Goal: Information Seeking & Learning: Understand process/instructions

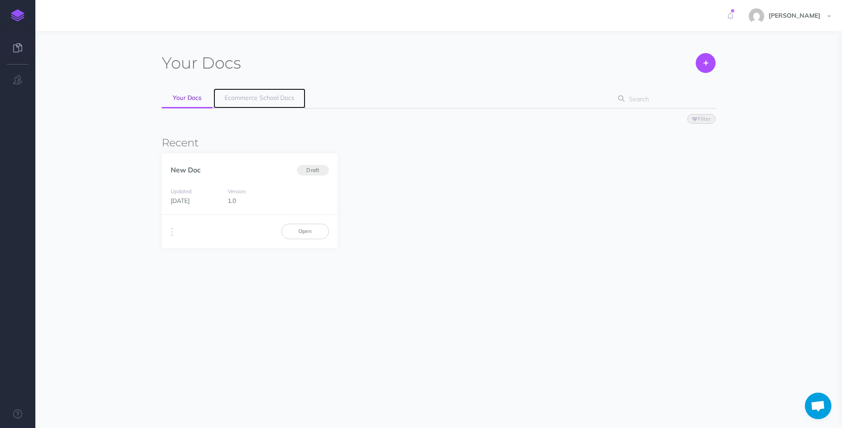
click at [258, 99] on span "Ecommerce School Docs" at bounding box center [259, 98] width 70 height 8
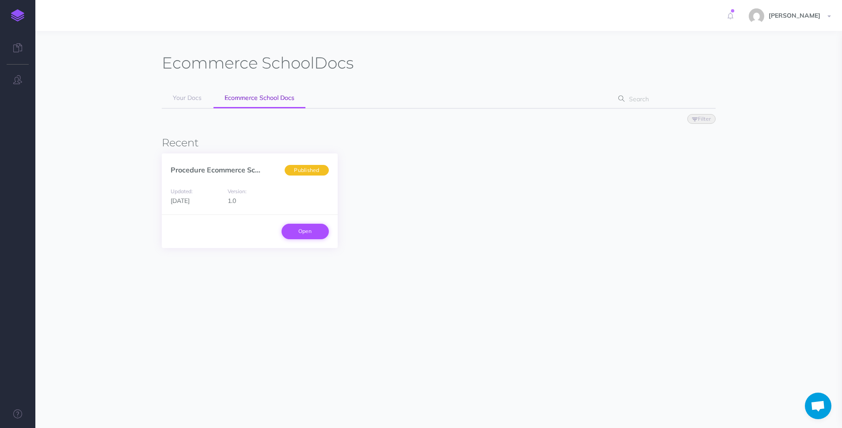
click at [298, 229] on link "Open" at bounding box center [304, 231] width 47 height 15
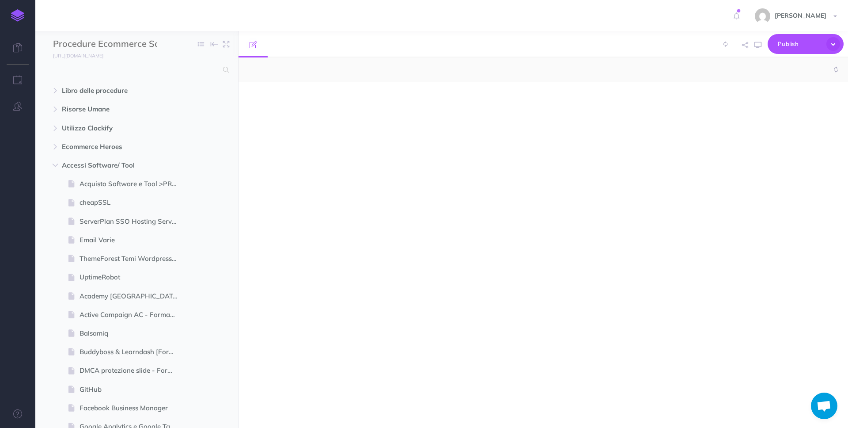
select select "null"
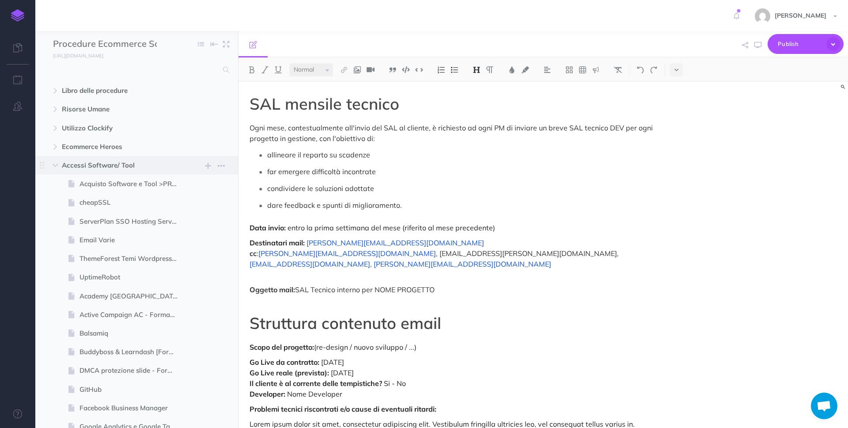
click at [123, 170] on span "Accessi Software/ Tool" at bounding box center [118, 165] width 112 height 11
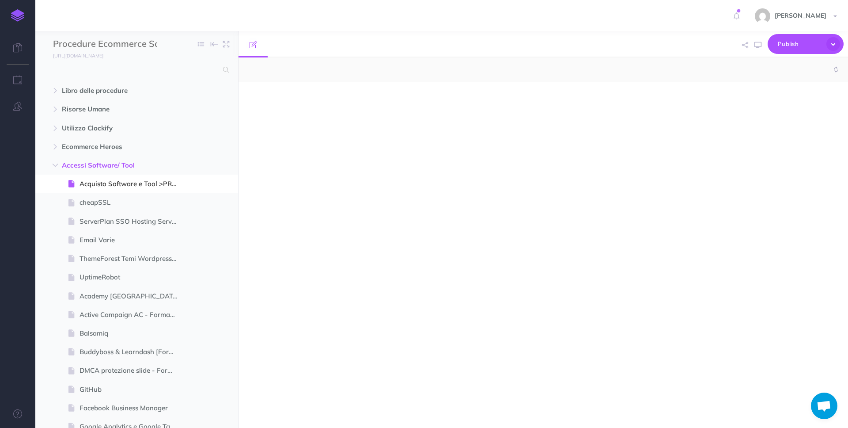
select select "null"
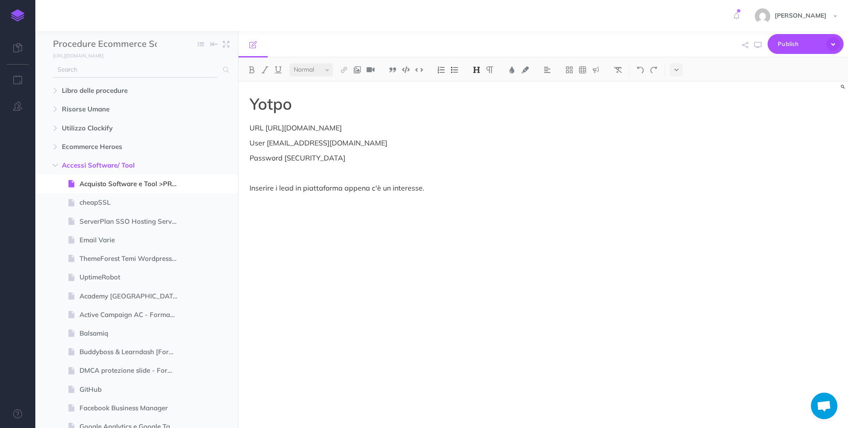
click at [161, 65] on input "text" at bounding box center [135, 70] width 165 height 16
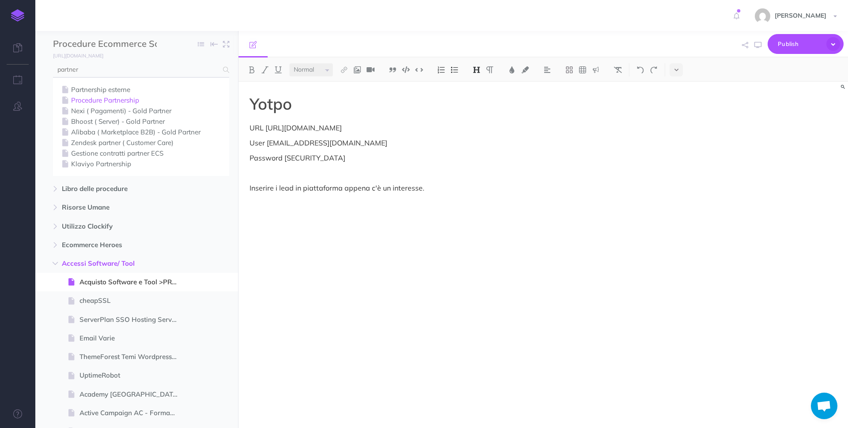
type input "partner"
click at [122, 97] on link "Procedure Partnership" at bounding box center [141, 100] width 163 height 11
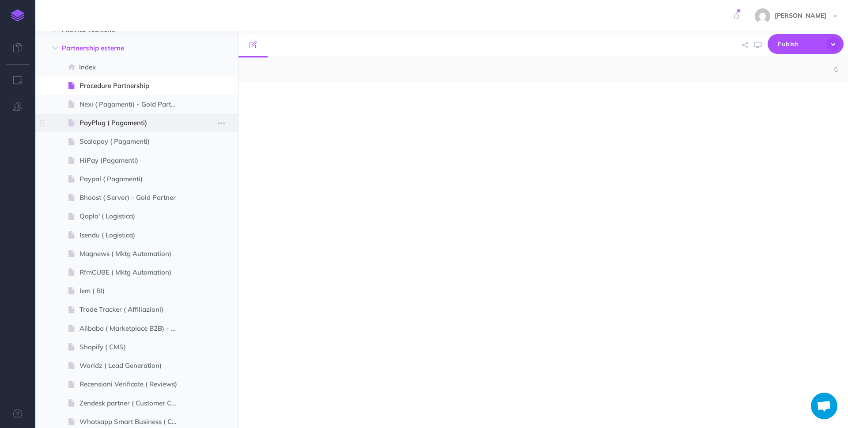
scroll to position [2904, 0]
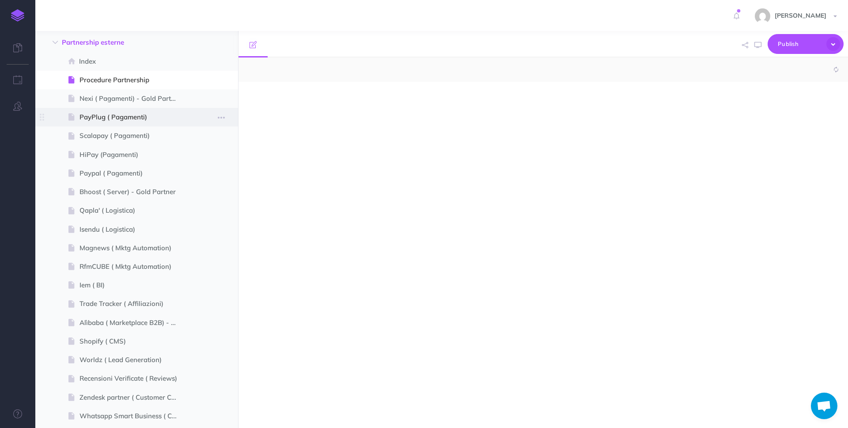
select select "null"
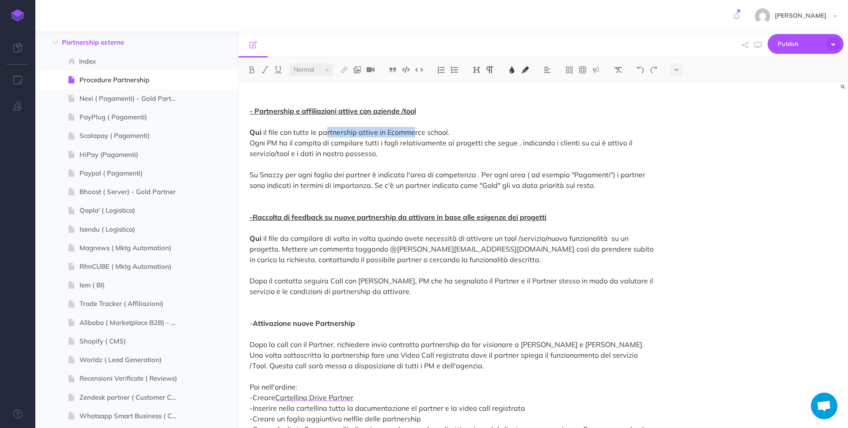
drag, startPoint x: 327, startPoint y: 135, endPoint x: 415, endPoint y: 135, distance: 87.9
click at [415, 135] on span "il file con tutte le partnership attive in Ecommerce school. Ogni PM ha il comp…" at bounding box center [449, 159] width 398 height 62
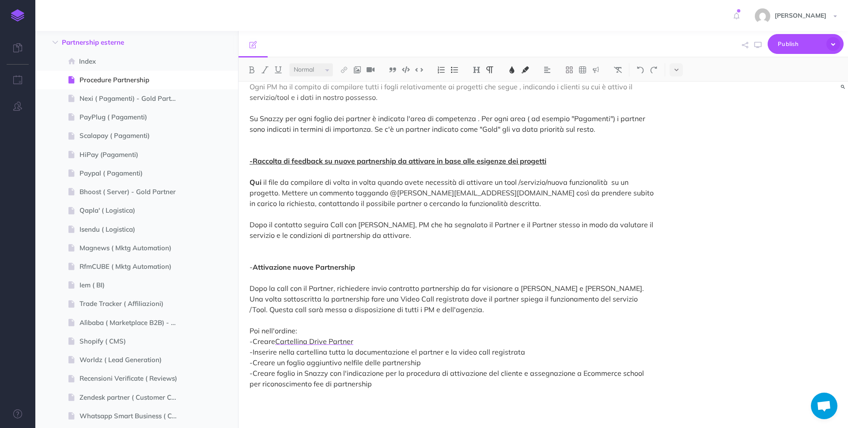
scroll to position [0, 0]
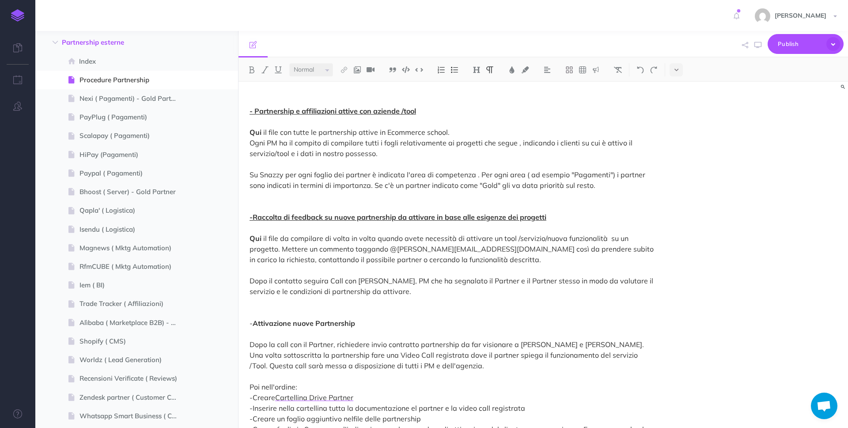
click at [346, 104] on p "- Partnership e affiliazioni attive con aziende /tool Qui il file con tutte le …" at bounding box center [452, 280] width 405 height 371
drag, startPoint x: 248, startPoint y: 100, endPoint x: 432, endPoint y: 108, distance: 184.0
click at [432, 108] on div "- Partnership e affiliazioni attive con aziende /tool Qui il file con tutte le …" at bounding box center [452, 283] width 427 height 402
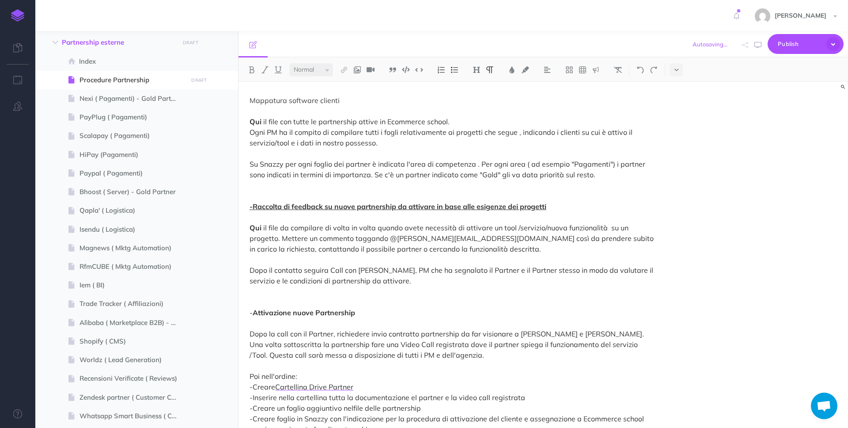
click at [325, 115] on p "Mappatura software clienti Qui il file con tutte le partnership attive in Ecomm…" at bounding box center [452, 275] width 405 height 361
drag, startPoint x: 357, startPoint y: 99, endPoint x: 234, endPoint y: 96, distance: 123.3
click at [234, 96] on div "Procedure Ecommerce School Collapse all Expand all Expand to root folders [URL]…" at bounding box center [441, 229] width 813 height 397
click at [313, 69] on select "Small Normal Large" at bounding box center [311, 69] width 44 height 13
click at [325, 67] on select "Small Normal Large" at bounding box center [311, 69] width 44 height 13
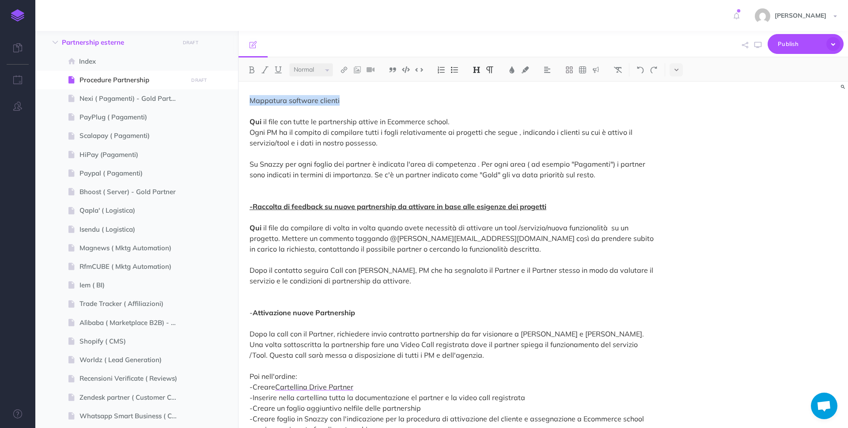
click at [477, 74] on button at bounding box center [476, 69] width 13 height 13
click at [473, 83] on button "H1" at bounding box center [476, 85] width 13 height 13
click at [383, 94] on div "Mappatura software clienti Qui il file con tutte le partnership attive in Ecomm…" at bounding box center [452, 277] width 427 height 391
drag, startPoint x: 375, startPoint y: 100, endPoint x: 237, endPoint y: 102, distance: 137.4
click at [237, 102] on div "Procedure Ecommerce School Collapse all Expand all Expand to root folders [URL]…" at bounding box center [441, 229] width 813 height 397
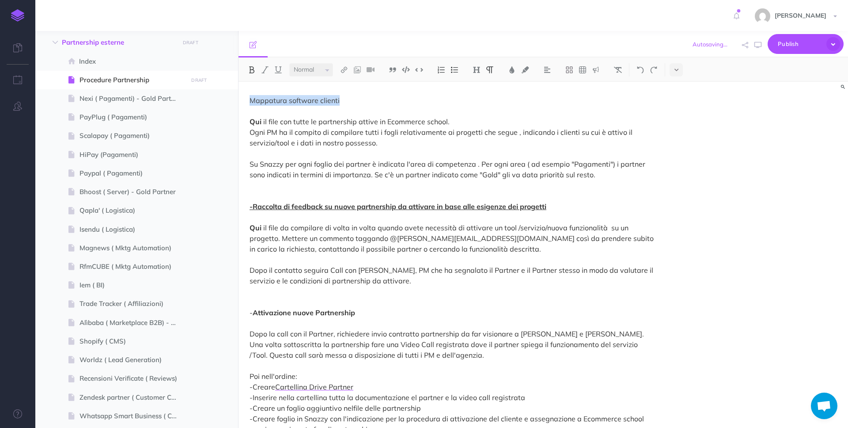
click at [249, 72] on img at bounding box center [252, 69] width 8 height 7
click at [376, 101] on p "Mappatura software clienti Qui il file con tutte le partnership attive in Ecomm…" at bounding box center [452, 275] width 405 height 361
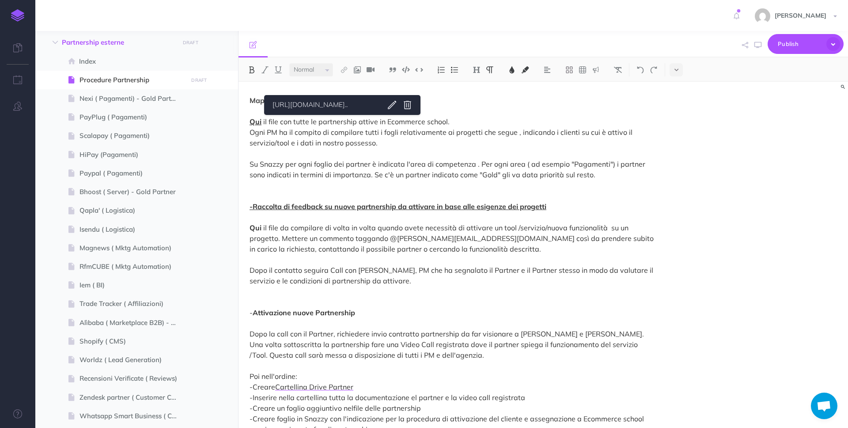
click at [258, 121] on span "Qui" at bounding box center [256, 121] width 12 height 9
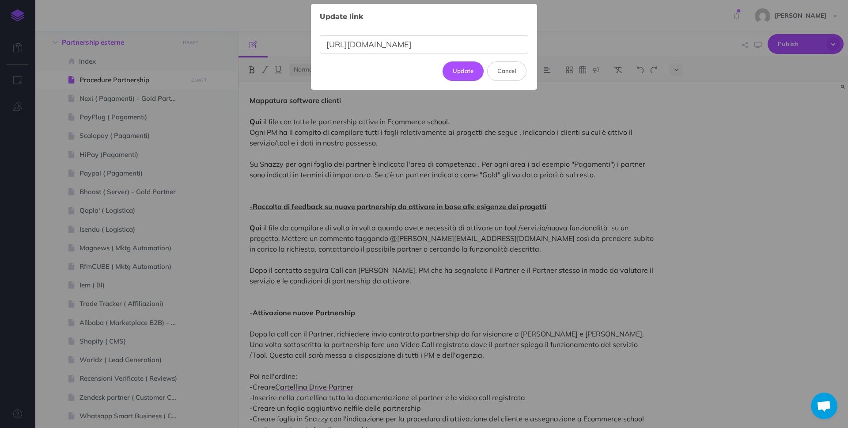
click at [413, 103] on body "Toggle Navigation [PERSON_NAME] Settings Account Settings Teams Create Team Eco…" at bounding box center [424, 214] width 848 height 428
drag, startPoint x: 527, startPoint y: 46, endPoint x: 285, endPoint y: 46, distance: 242.1
click at [285, 46] on div "Update link × [URL][DOMAIN_NAME] Update Cancel" at bounding box center [424, 214] width 848 height 428
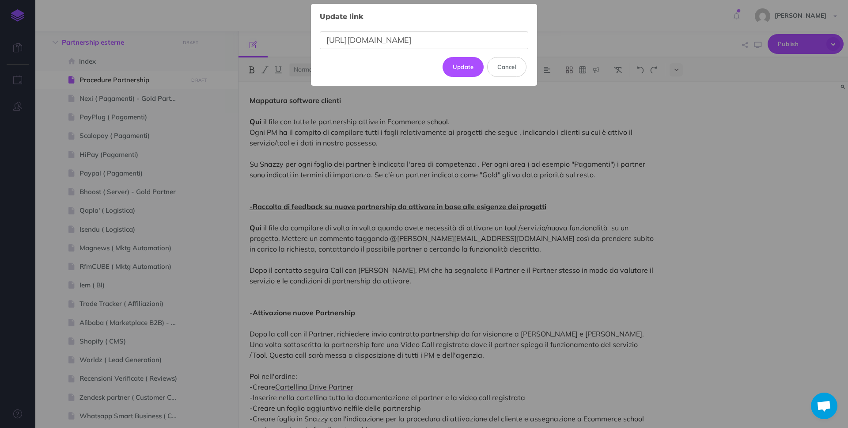
scroll to position [0, 199]
type input "[URL][DOMAIN_NAME]"
click at [467, 70] on button "Update" at bounding box center [464, 66] width 42 height 19
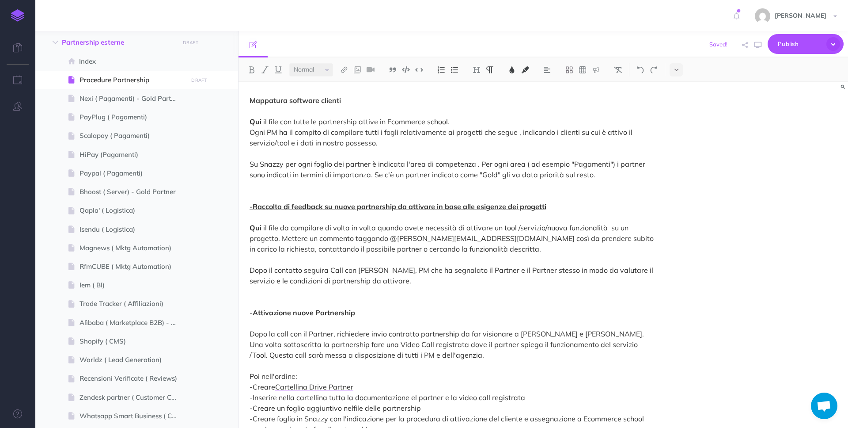
drag, startPoint x: 457, startPoint y: 125, endPoint x: 264, endPoint y: 126, distance: 193.5
click at [264, 126] on p "Mappatura software clienti Qui il file con tutte le partnership attive in Ecomm…" at bounding box center [452, 275] width 405 height 361
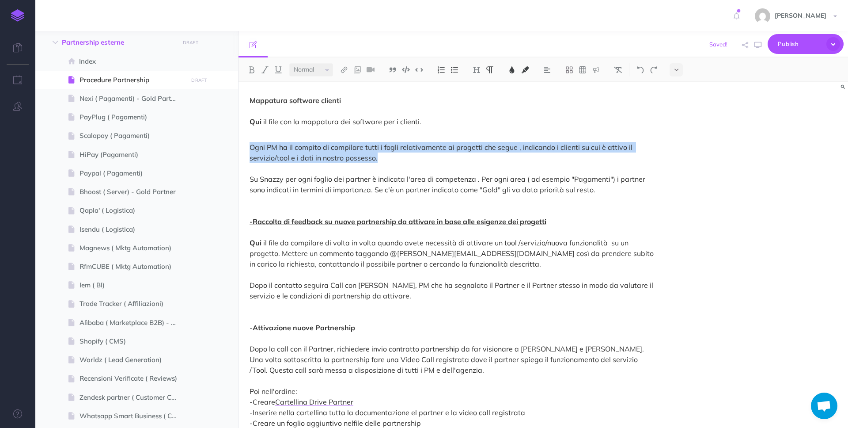
drag, startPoint x: 269, startPoint y: 138, endPoint x: 441, endPoint y: 152, distance: 173.4
click at [441, 152] on p "Ogni PM ha il compito di compilare tutti i fogli relativamente ai progetti che …" at bounding box center [452, 300] width 405 height 339
drag, startPoint x: 364, startPoint y: 148, endPoint x: 440, endPoint y: 162, distance: 77.7
click at [440, 162] on p "Ogni PM ha il compito di compilare tutti i fogli relativamente ai progetti che …" at bounding box center [452, 300] width 405 height 339
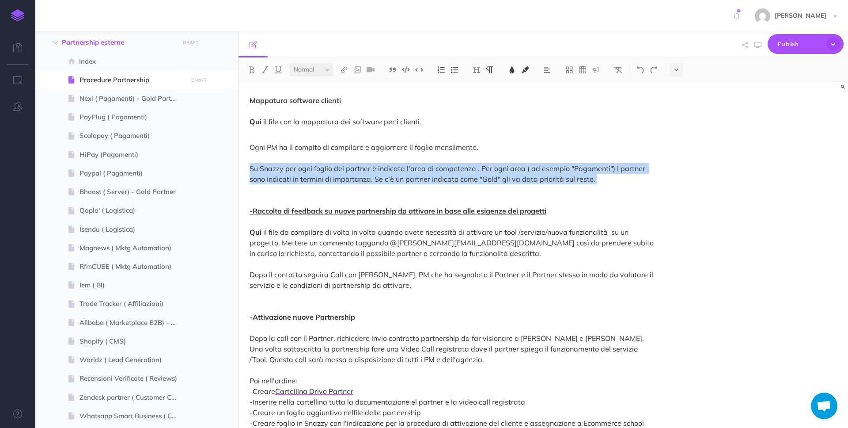
drag, startPoint x: 249, startPoint y: 170, endPoint x: 593, endPoint y: 190, distance: 344.8
click at [593, 190] on p "Ogni PM ha il compito di compilare e aggiornare il foglio mensilmente. Su Snazz…" at bounding box center [452, 295] width 405 height 329
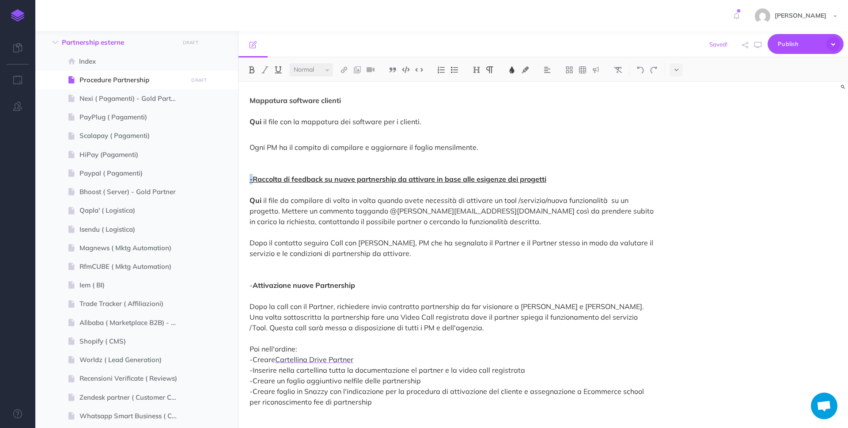
click at [253, 179] on span "-Raccolta di feedback su nuove partnership da attivare in base alle esigenze de…" at bounding box center [398, 179] width 297 height 9
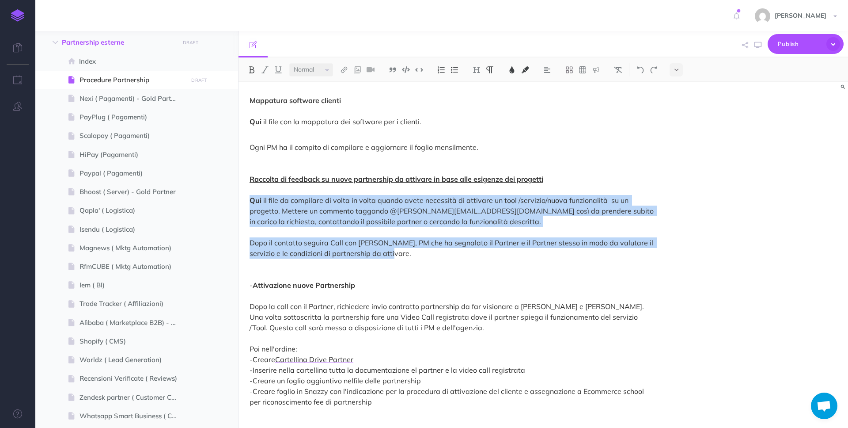
drag, startPoint x: 251, startPoint y: 200, endPoint x: 571, endPoint y: 251, distance: 324.0
click at [571, 251] on p "Ogni PM ha il compito di compilare e aggiornare il foglio mensilmente. Raccolta…" at bounding box center [452, 279] width 405 height 297
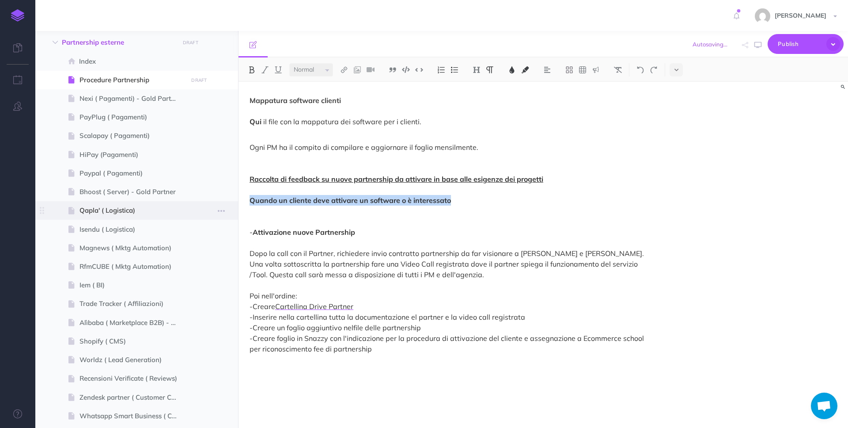
drag, startPoint x: 470, startPoint y: 205, endPoint x: 232, endPoint y: 202, distance: 237.3
click at [232, 202] on div "Procedure Ecommerce School Collapse all Expand all Expand to root folders [URL]…" at bounding box center [441, 229] width 813 height 397
click at [250, 70] on img at bounding box center [252, 69] width 8 height 7
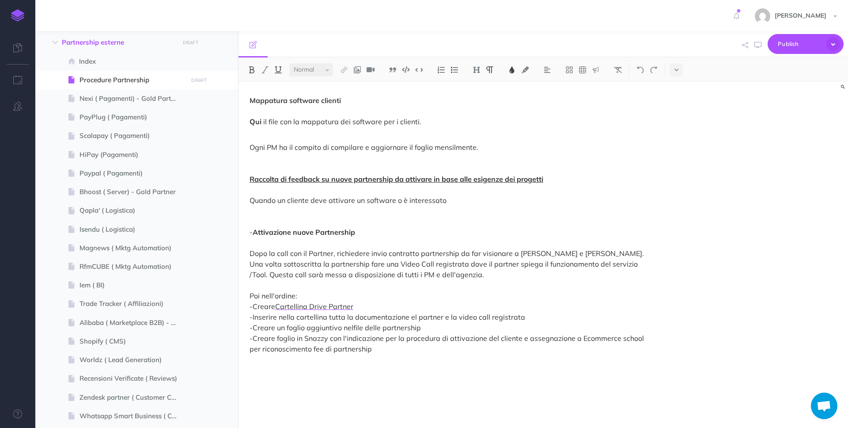
click at [452, 194] on p "Ogni PM ha il compito di compilare e aggiornare il foglio mensilmente. Raccolta…" at bounding box center [452, 253] width 405 height 244
click at [452, 200] on p "Ogni PM ha il compito di compilare e aggiornare il foglio mensilmente. Raccolta…" at bounding box center [452, 253] width 405 height 244
click at [456, 204] on p "Ogni PM ha il compito di compilare e aggiornare il foglio mensilmente. Raccolta…" at bounding box center [452, 253] width 405 height 244
click at [310, 136] on p "Ogni PM ha il compito di compilare e aggiornare il foglio mensilmente. Raccolta…" at bounding box center [452, 253] width 405 height 244
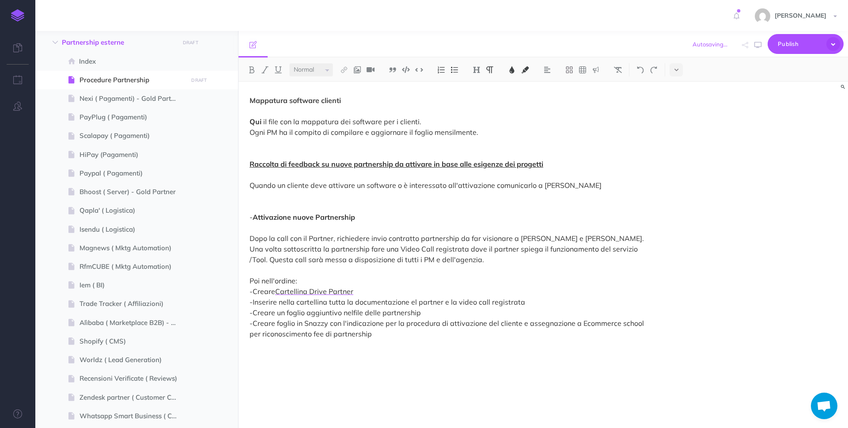
click at [500, 129] on p "Mappatura software clienti Qui il file con la mappatura dei software per i clie…" at bounding box center [452, 227] width 405 height 265
click at [473, 122] on p "Mappatura software clienti Qui il file con la mappatura dei software per i clie…" at bounding box center [452, 227] width 405 height 265
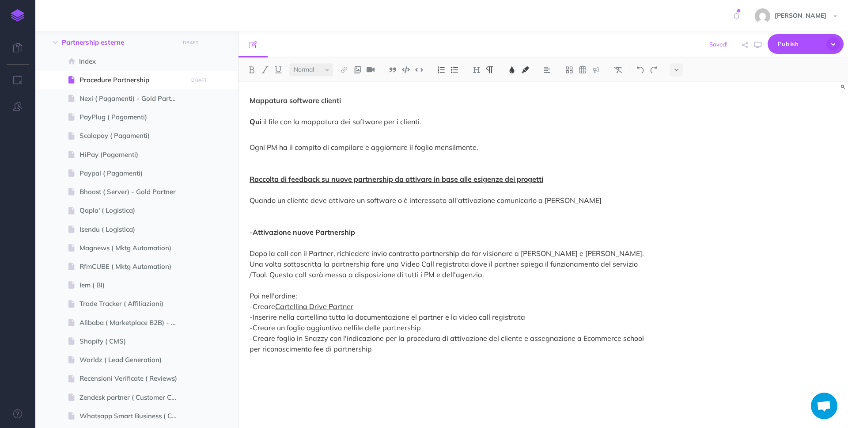
click at [633, 201] on p "Ogni PM ha il compito di compilare e aggiornare il foglio mensilmente. Raccolta…" at bounding box center [452, 253] width 405 height 244
click at [592, 200] on p "Ogni PM ha il compito di compilare e aggiornare il foglio mensilmente. Raccolta…" at bounding box center [452, 253] width 405 height 244
click at [419, 229] on p "Ogni PM ha il compito di compilare e aggiornare il foglio mensilmente. Raccolta…" at bounding box center [452, 253] width 405 height 244
click at [604, 201] on p "Ogni PM ha il compito di compilare e aggiornare il foglio mensilmente. Raccolta…" at bounding box center [452, 253] width 405 height 244
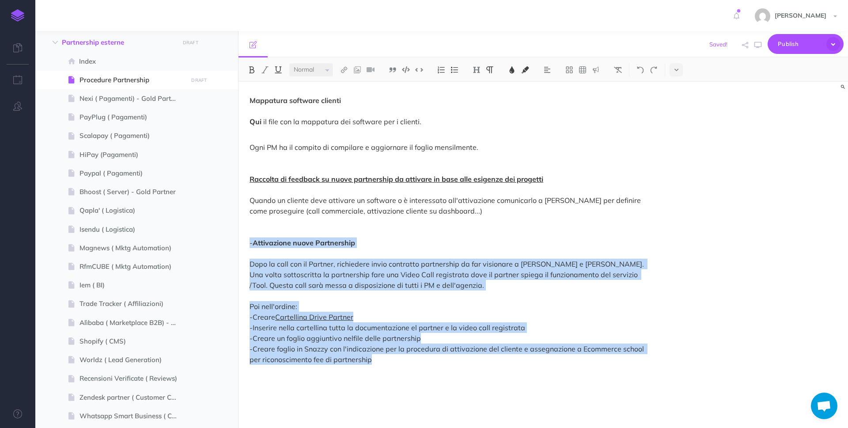
drag, startPoint x: 364, startPoint y: 359, endPoint x: 243, endPoint y: 239, distance: 170.0
click at [243, 239] on div "Mappatura software clienti Qui il file con la mappatura dei software per i clie…" at bounding box center [452, 250] width 427 height 337
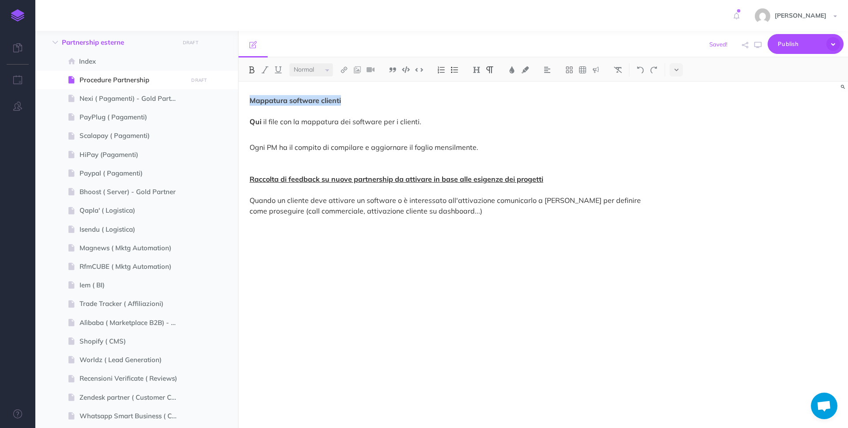
drag, startPoint x: 356, startPoint y: 99, endPoint x: 247, endPoint y: 103, distance: 109.7
click at [247, 103] on div "Mappatura software clienti Qui il file con la mappatura dei software per i clie…" at bounding box center [452, 250] width 427 height 337
click at [478, 69] on img at bounding box center [477, 69] width 8 height 7
click at [478, 96] on button "H2" at bounding box center [476, 98] width 13 height 13
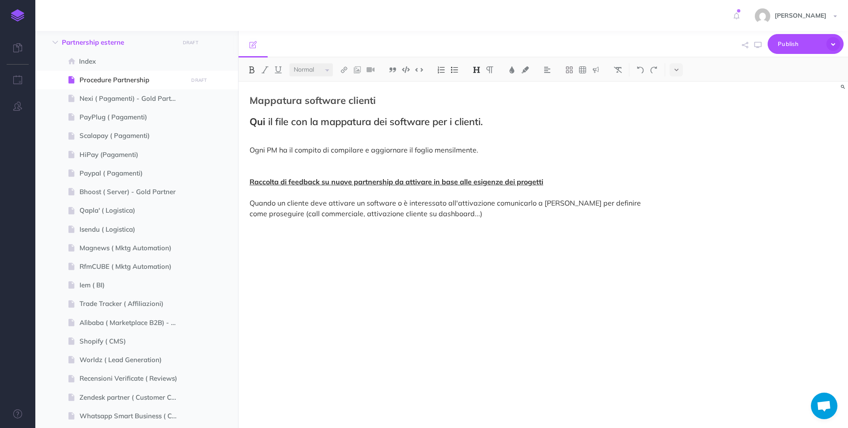
click at [465, 121] on span "il file con la mappatura dei software per i clienti." at bounding box center [375, 121] width 215 height 12
click at [462, 108] on h2 "Mappatura software clienti Qui il file con la mappatura dei software per i clie…" at bounding box center [452, 111] width 405 height 32
click at [464, 99] on h2 "Mappatura software clienti Qui il file con la mappatura dei software per i clie…" at bounding box center [452, 111] width 405 height 32
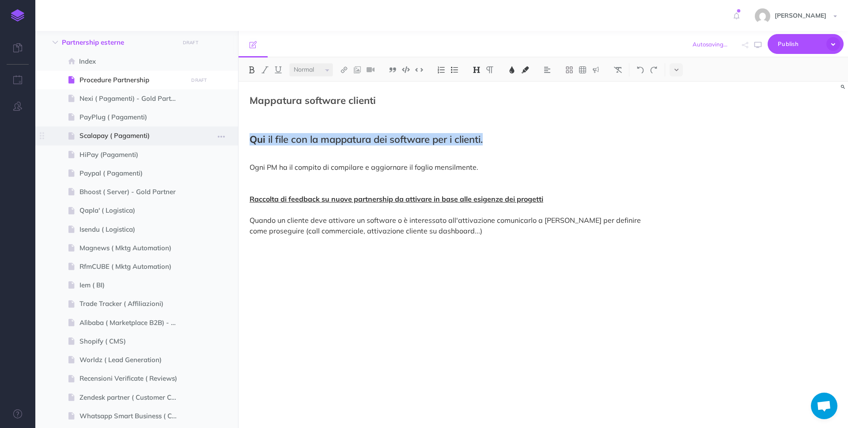
drag, startPoint x: 501, startPoint y: 140, endPoint x: 234, endPoint y: 140, distance: 267.7
click at [234, 140] on div "Procedure Ecommerce School Collapse all Expand all Expand to root folders [URL]…" at bounding box center [441, 229] width 813 height 397
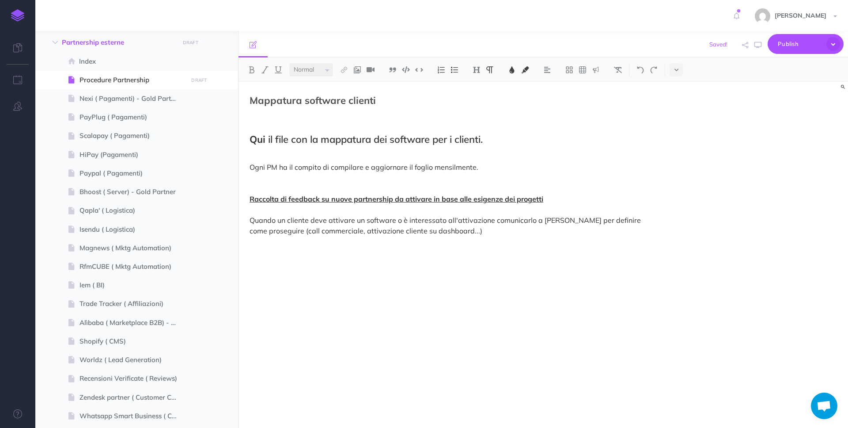
click at [564, 154] on p "Ogni PM ha il compito di compilare e aggiornare il foglio mensilmente. Raccolta…" at bounding box center [452, 204] width 405 height 106
drag, startPoint x: 391, startPoint y: 100, endPoint x: 248, endPoint y: 105, distance: 143.2
click at [248, 105] on div "Mappatura software clienti Qui il file con la mappatura dei software per i clie…" at bounding box center [452, 250] width 427 height 337
